Goal: Transaction & Acquisition: Purchase product/service

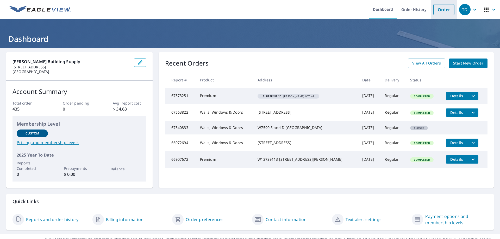
click at [441, 9] on link "Order" at bounding box center [443, 9] width 21 height 11
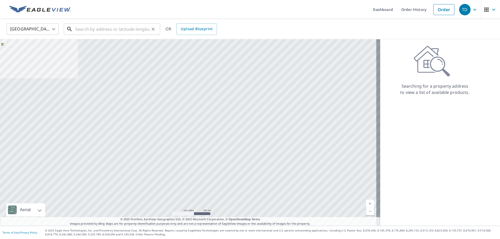
click at [79, 30] on input "text" at bounding box center [112, 29] width 74 height 15
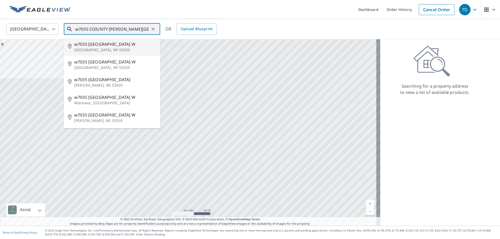
click at [93, 48] on p "[GEOGRAPHIC_DATA], WI 53039" at bounding box center [115, 49] width 82 height 5
type input "[STREET_ADDRESS]"
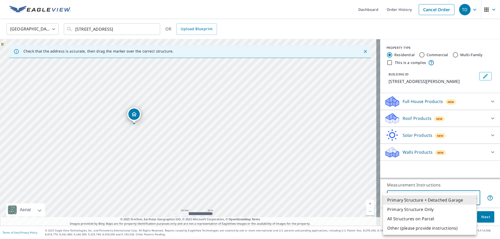
click at [429, 198] on body "TD TD Dashboard Order History Cancel Order TD [GEOGRAPHIC_DATA] US ​ [STREET_AD…" at bounding box center [250, 119] width 500 height 239
click at [421, 209] on li "Primary Structure Only" at bounding box center [429, 209] width 93 height 9
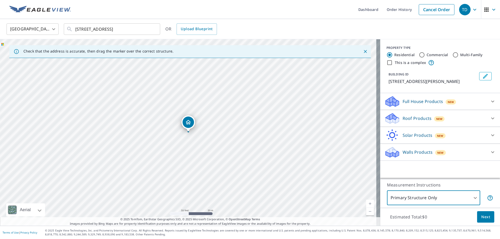
click at [413, 197] on body "TD TD Dashboard Order History Cancel Order TD [GEOGRAPHIC_DATA] US ​ [STREET_AD…" at bounding box center [250, 119] width 500 height 239
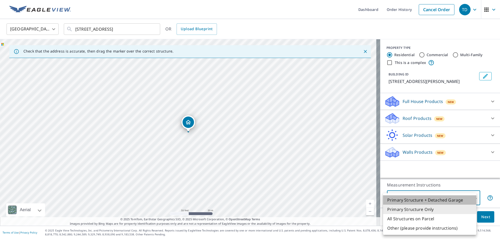
click at [411, 201] on li "Primary Structure + Detached Garage" at bounding box center [429, 199] width 93 height 9
type input "1"
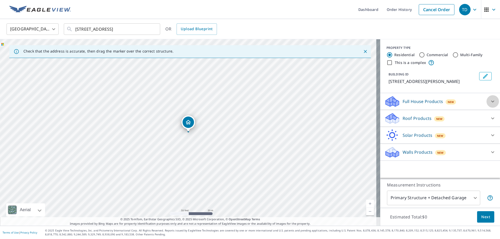
click at [489, 100] on icon at bounding box center [492, 101] width 6 height 6
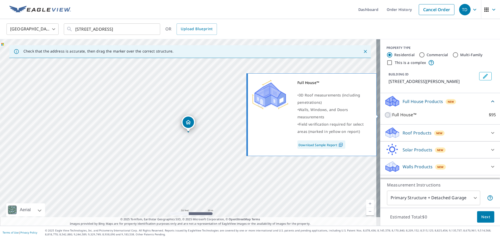
click at [384, 114] on input "Full House™ $95" at bounding box center [388, 115] width 8 height 6
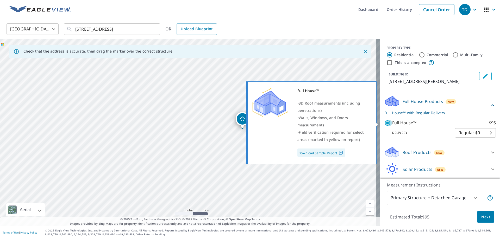
click at [384, 123] on input "Full House™ $95" at bounding box center [388, 123] width 8 height 6
checkbox input "false"
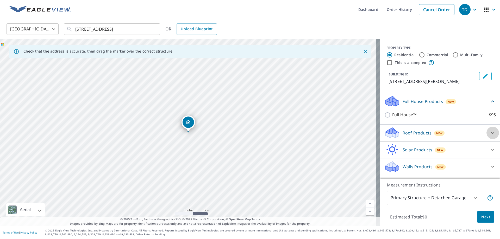
click at [489, 133] on icon at bounding box center [492, 133] width 6 height 6
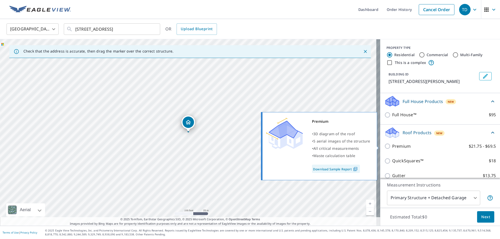
click at [385, 145] on input "Premium $21.75 - $69.5" at bounding box center [388, 146] width 8 height 6
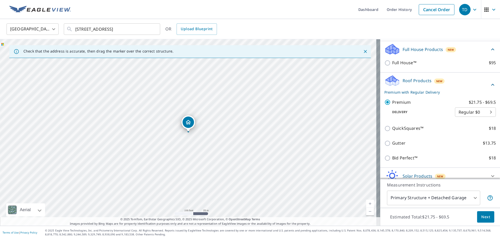
scroll to position [75, 0]
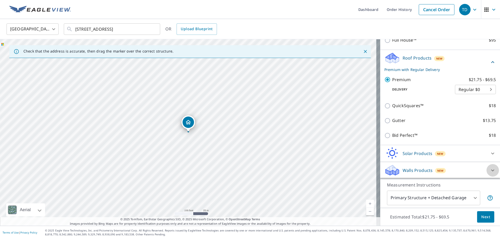
click at [489, 171] on icon at bounding box center [492, 170] width 6 height 6
click at [489, 169] on icon at bounding box center [492, 170] width 6 height 6
click at [402, 169] on p "Walls Products" at bounding box center [417, 170] width 30 height 6
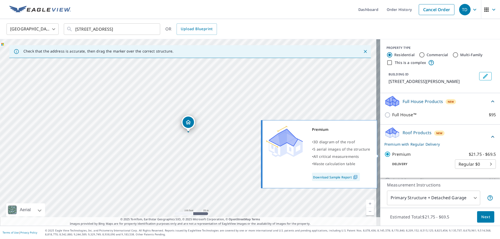
click at [385, 155] on input "Premium $21.75 - $69.5" at bounding box center [388, 154] width 8 height 6
checkbox input "false"
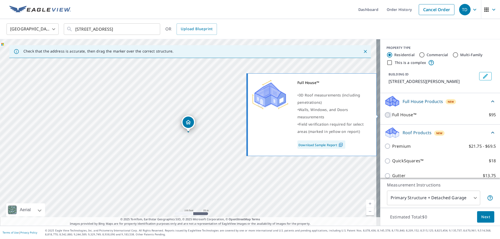
drag, startPoint x: 382, startPoint y: 115, endPoint x: 389, endPoint y: 110, distance: 8.2
click at [384, 115] on input "Full House™ $95" at bounding box center [388, 115] width 8 height 6
checkbox input "true"
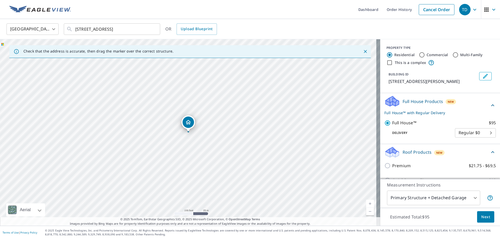
click at [482, 216] on span "Next" at bounding box center [485, 217] width 9 height 7
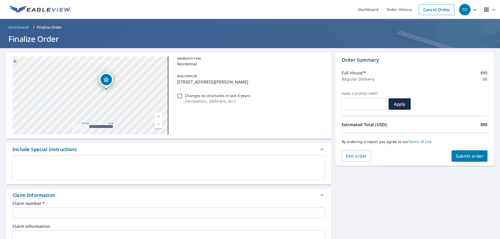
drag, startPoint x: 103, startPoint y: 80, endPoint x: 108, endPoint y: 99, distance: 19.9
click at [108, 99] on div "[STREET_ADDRESS][PERSON_NAME]" at bounding box center [90, 95] width 156 height 78
click at [18, 212] on input "text" at bounding box center [168, 213] width 312 height 10
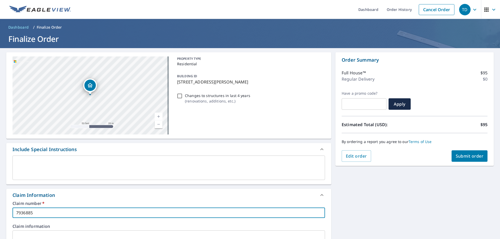
type input "7936885"
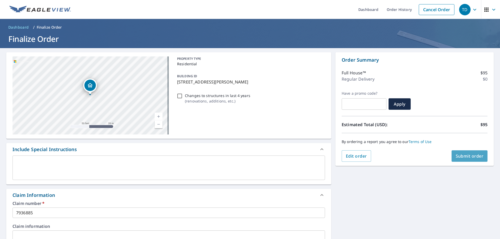
click at [467, 157] on span "Submit order" at bounding box center [469, 156] width 28 height 6
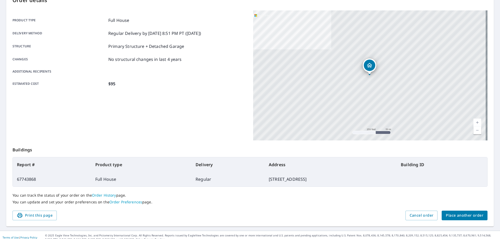
scroll to position [67, 0]
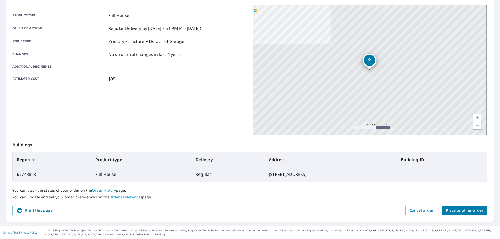
drag, startPoint x: 41, startPoint y: 212, endPoint x: 292, endPoint y: 145, distance: 259.9
click at [41, 212] on span "Print this page" at bounding box center [35, 210] width 36 height 7
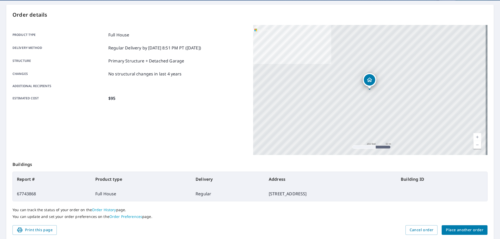
scroll to position [0, 0]
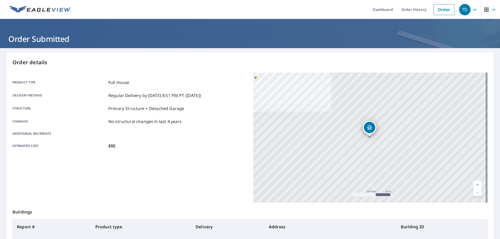
click at [465, 11] on div "TD" at bounding box center [464, 9] width 11 height 11
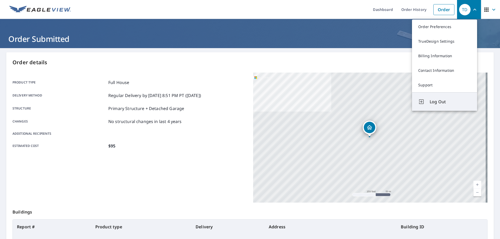
click at [441, 101] on span "Log Out" at bounding box center [449, 102] width 41 height 6
